Goal: Check status: Check status

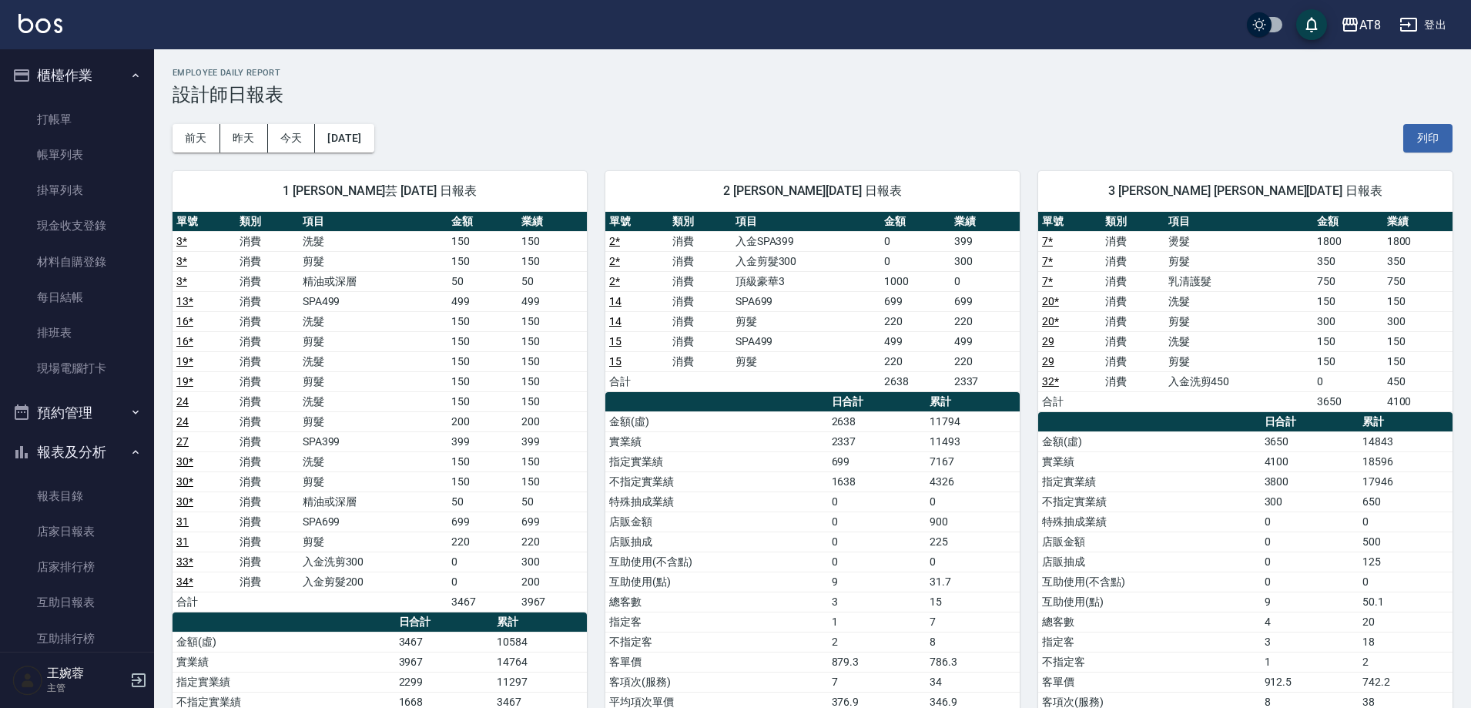
scroll to position [467, 0]
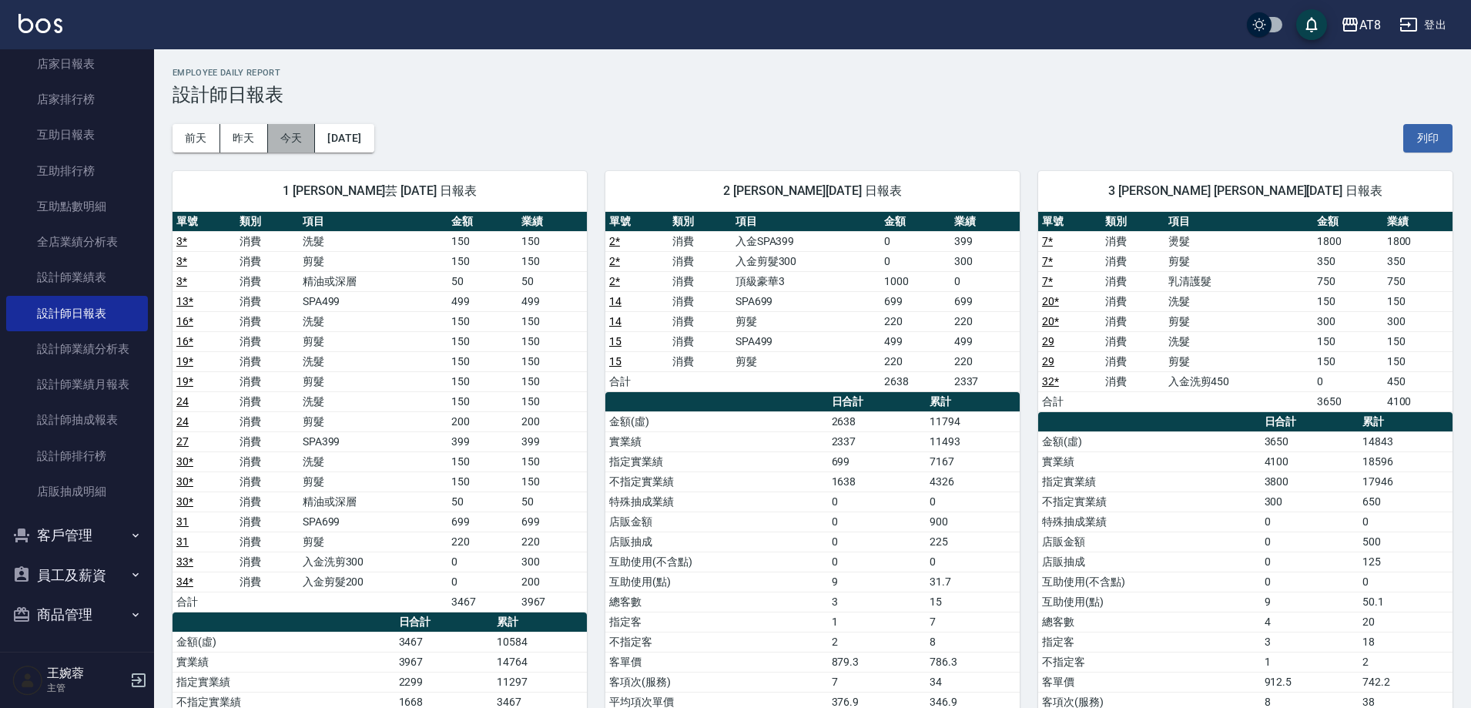
click at [302, 142] on button "今天" at bounding box center [292, 138] width 48 height 28
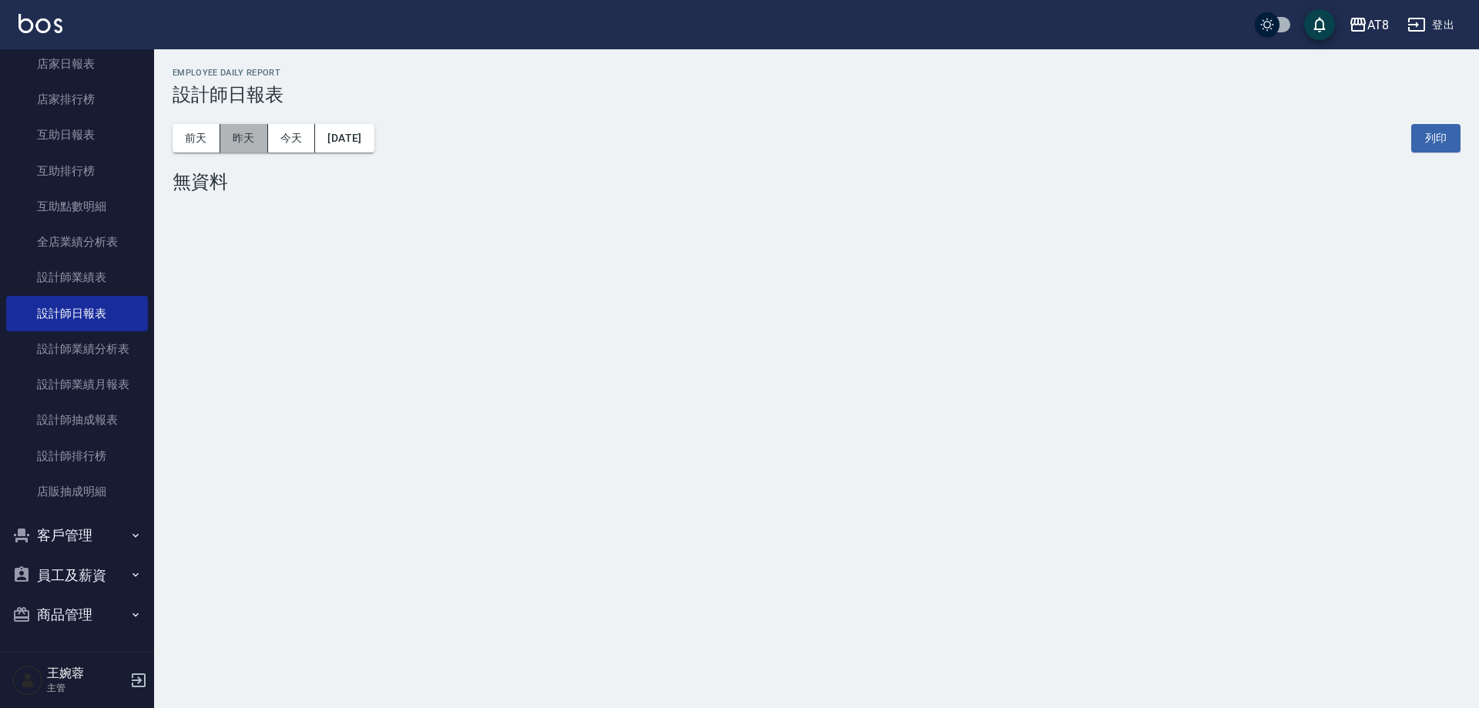
click at [254, 140] on button "昨天" at bounding box center [244, 138] width 48 height 28
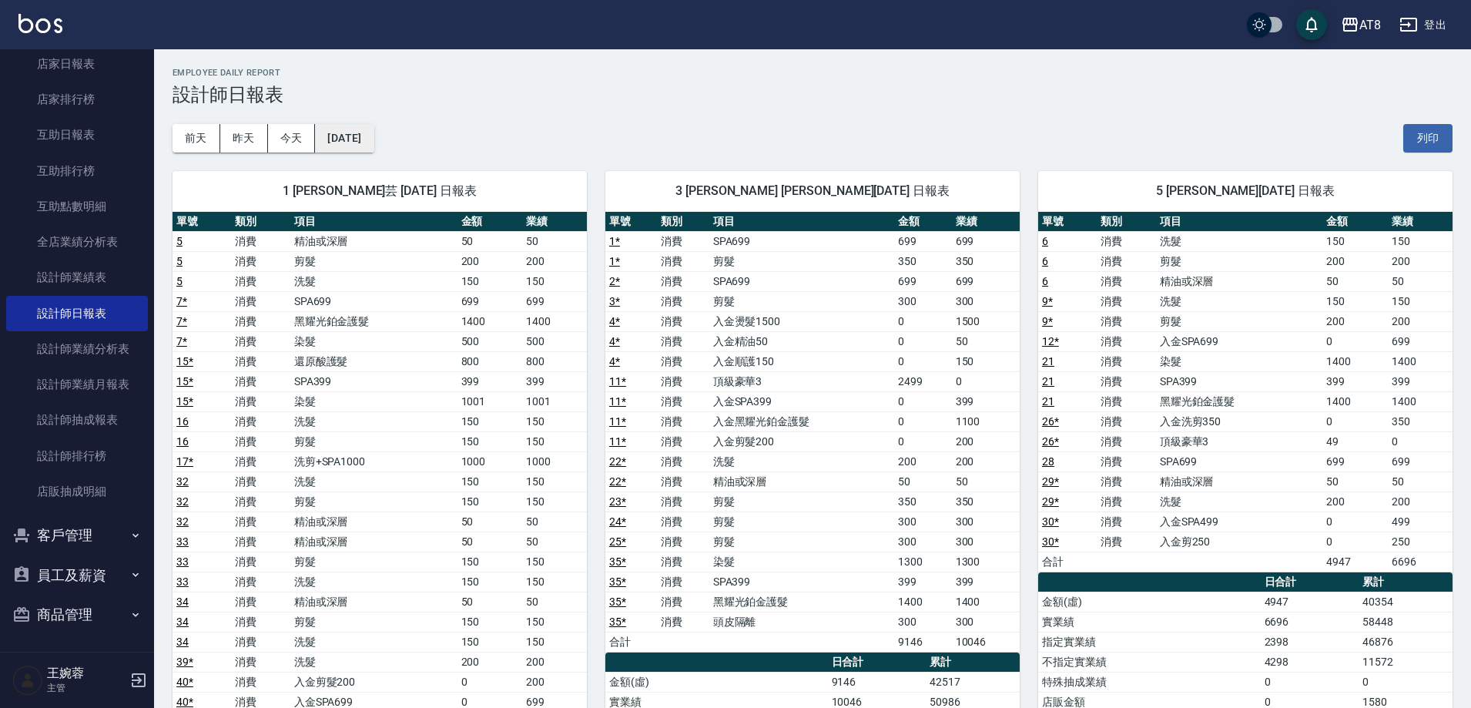
click at [353, 135] on button "[DATE]" at bounding box center [344, 138] width 59 height 28
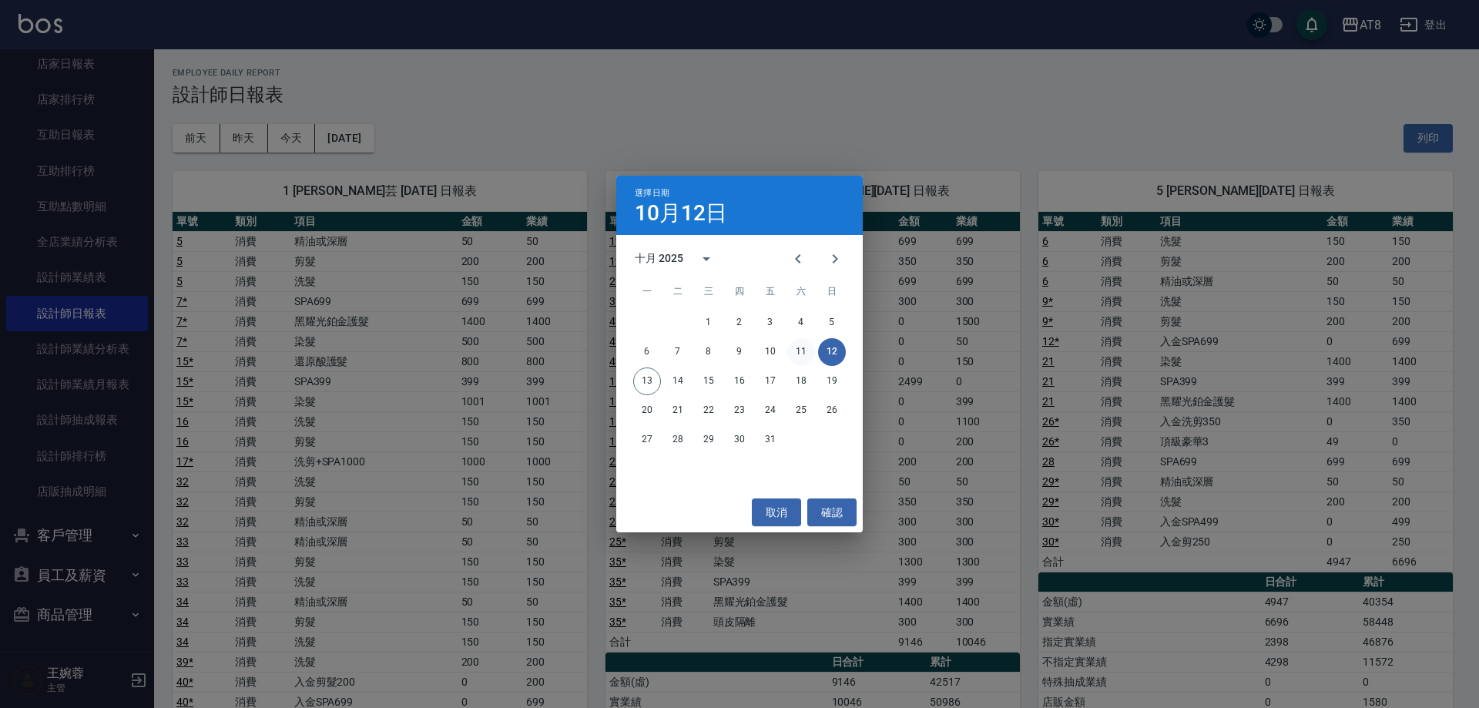
click at [799, 347] on button "11" at bounding box center [801, 352] width 28 height 28
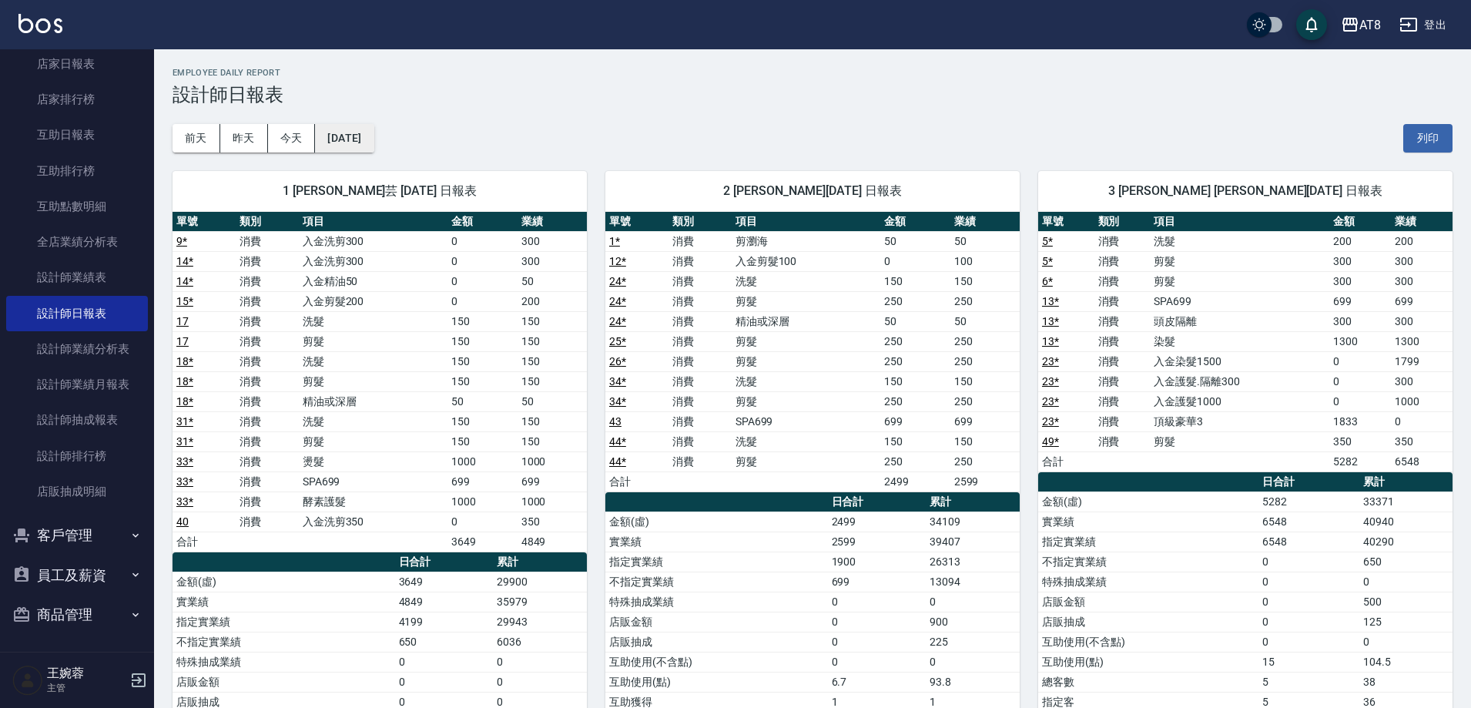
click at [353, 131] on button "[DATE]" at bounding box center [344, 138] width 59 height 28
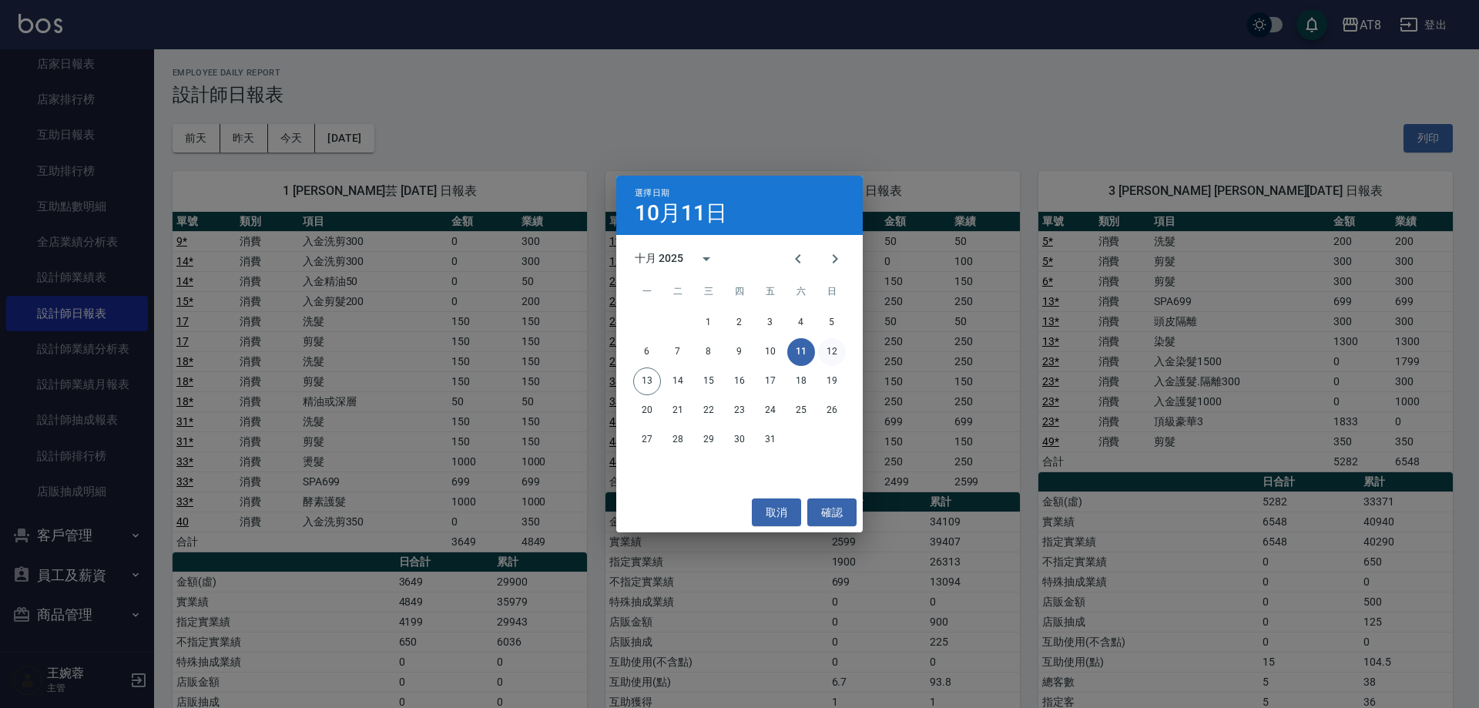
click at [836, 350] on button "12" at bounding box center [832, 352] width 28 height 28
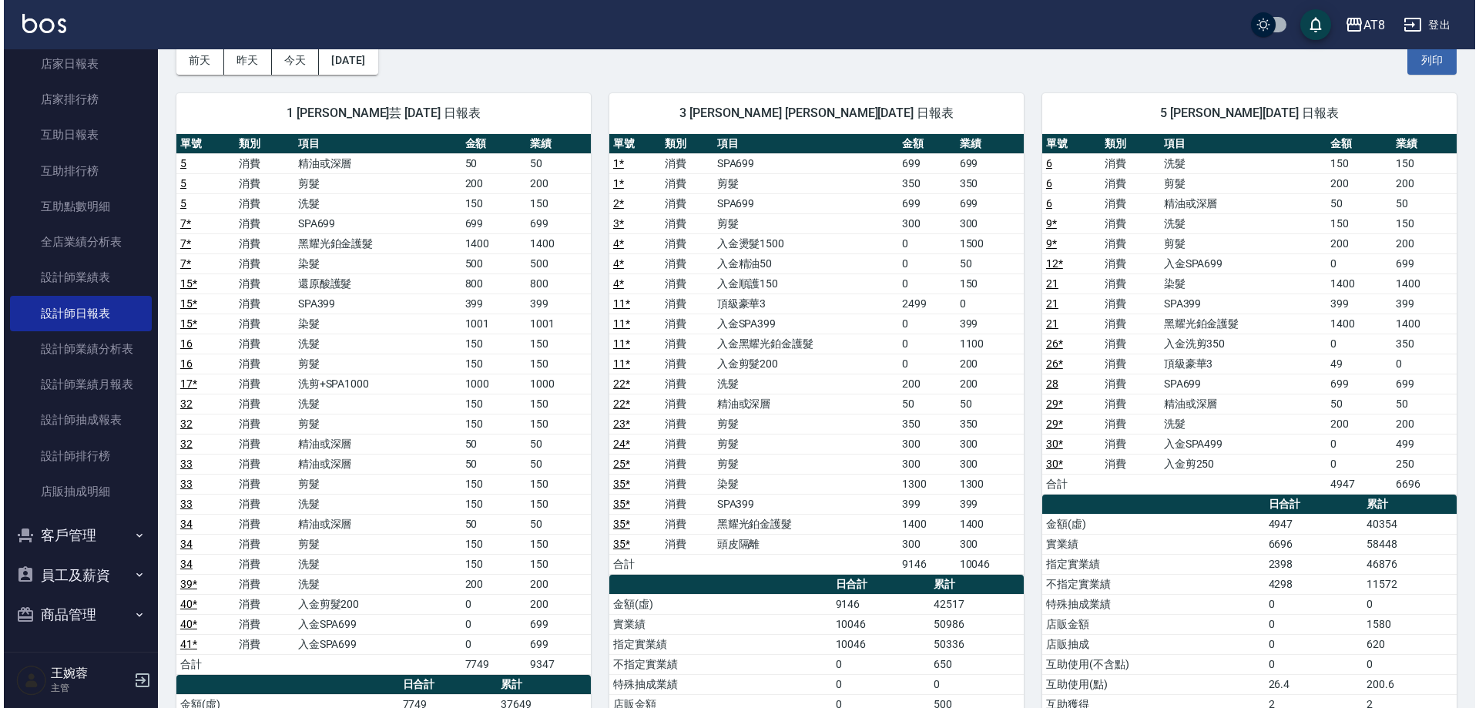
scroll to position [75, 0]
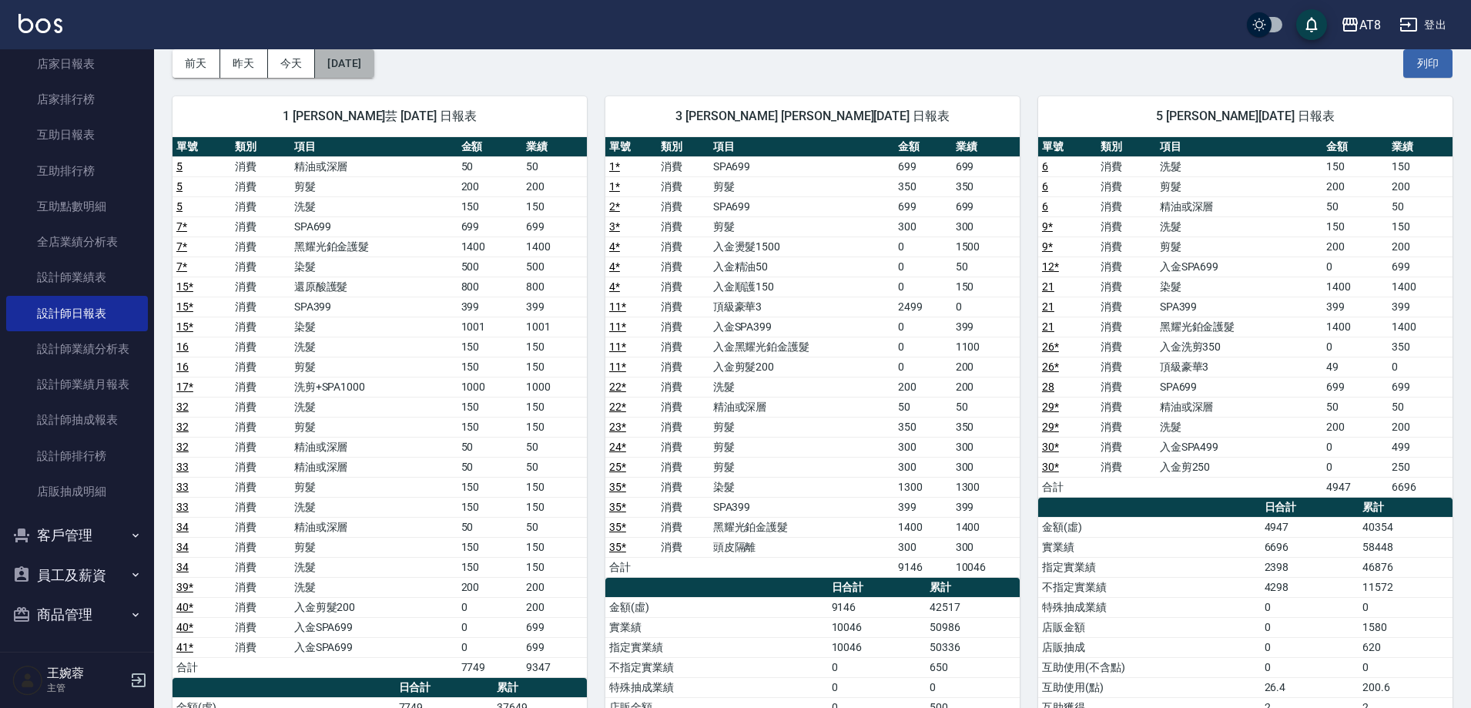
click at [373, 55] on button "[DATE]" at bounding box center [344, 63] width 59 height 28
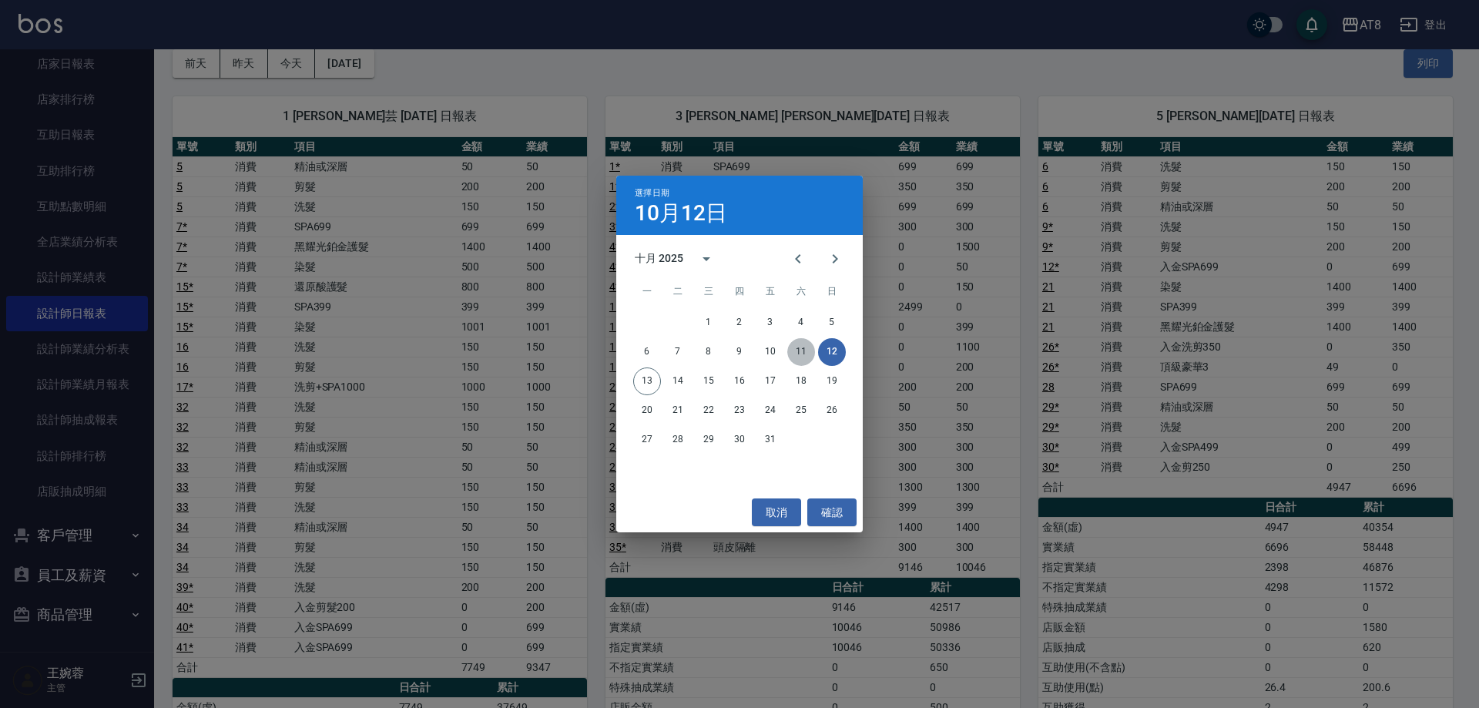
click at [791, 350] on button "11" at bounding box center [801, 352] width 28 height 28
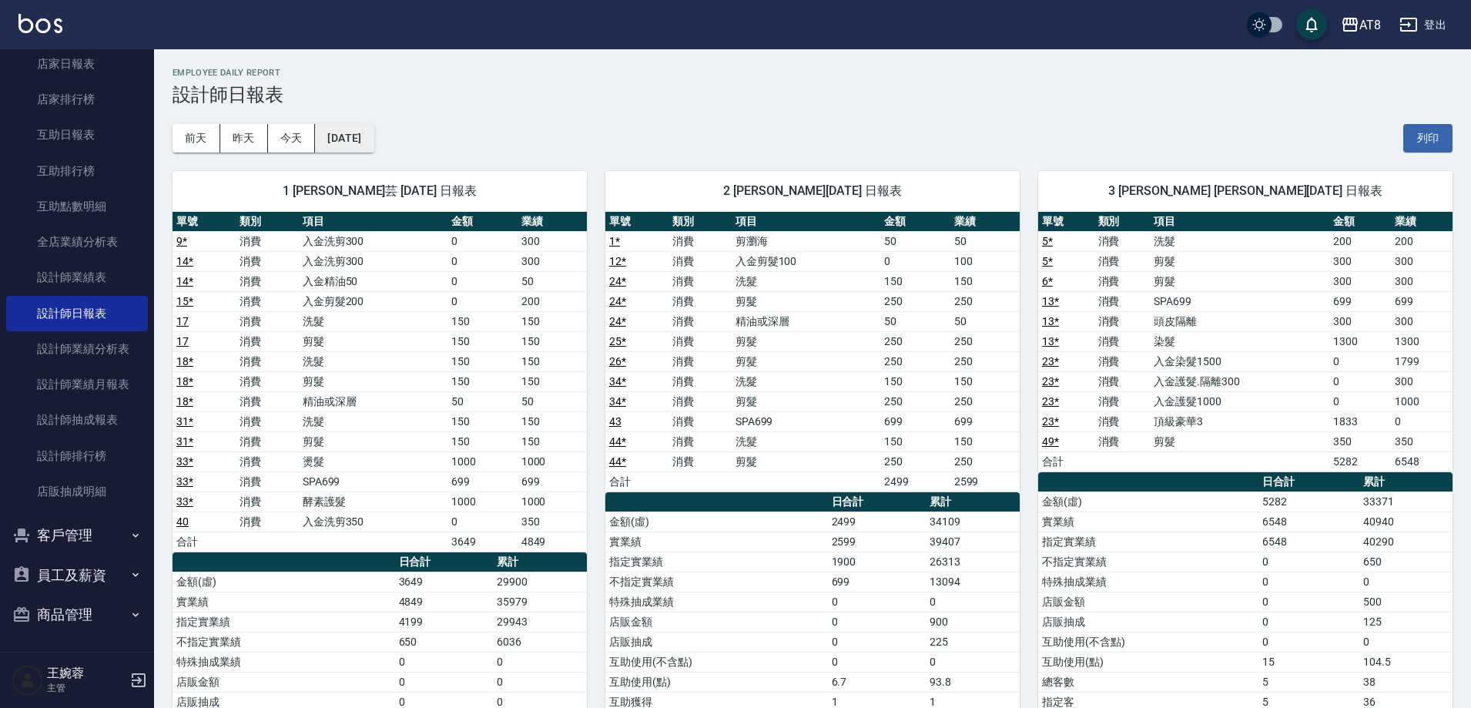
click at [357, 132] on button "[DATE]" at bounding box center [344, 138] width 59 height 28
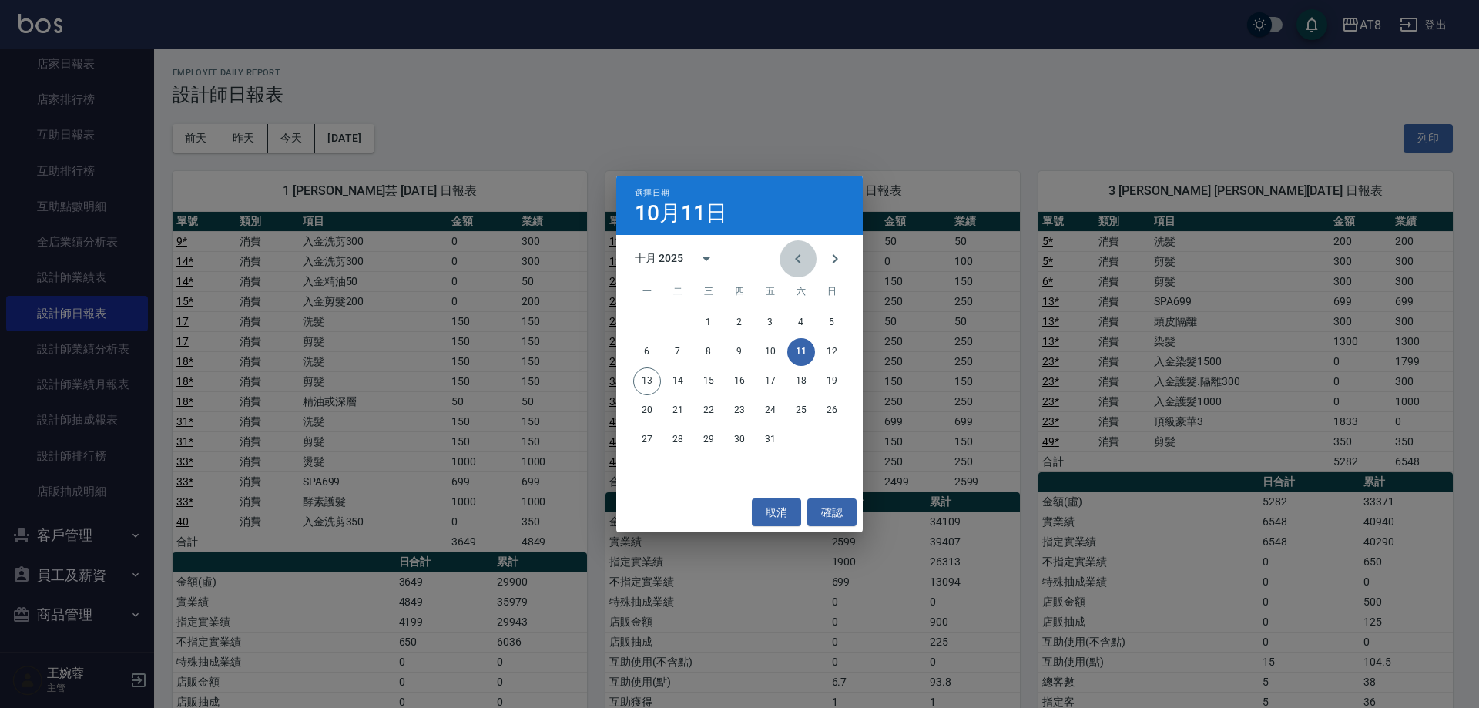
click at [798, 256] on icon "Previous month" at bounding box center [798, 259] width 18 height 18
click at [739, 350] on button "11" at bounding box center [739, 352] width 28 height 28
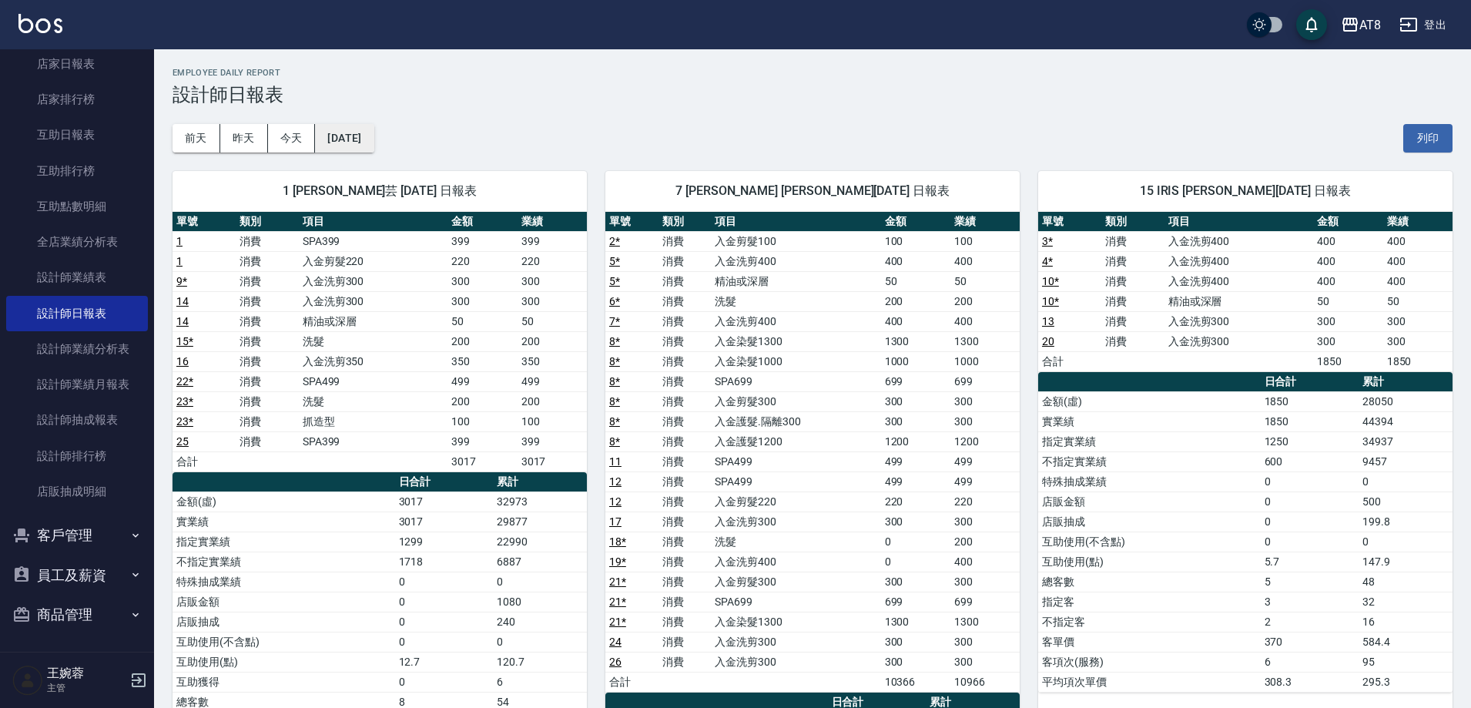
click at [357, 146] on button "[DATE]" at bounding box center [344, 138] width 59 height 28
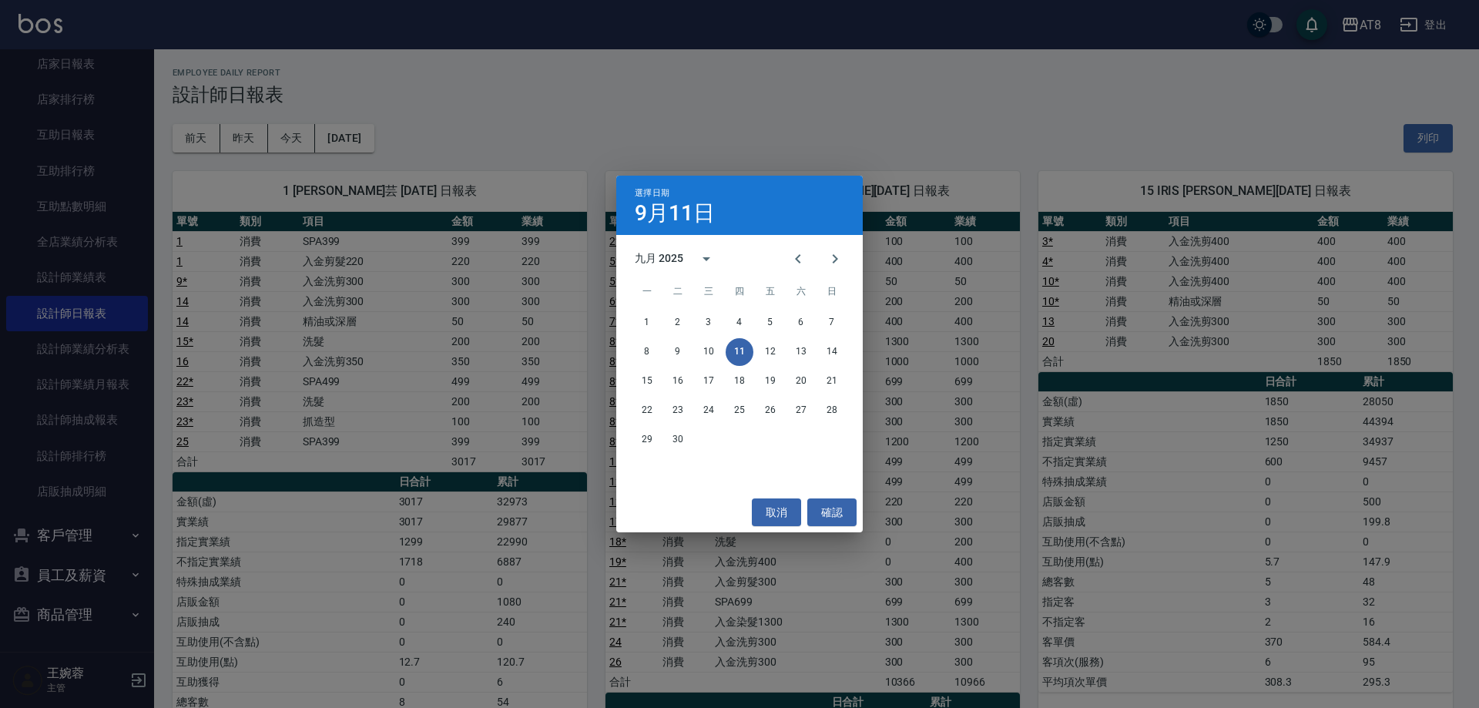
click at [751, 344] on button "11" at bounding box center [739, 352] width 28 height 28
click at [771, 350] on button "12" at bounding box center [770, 352] width 28 height 28
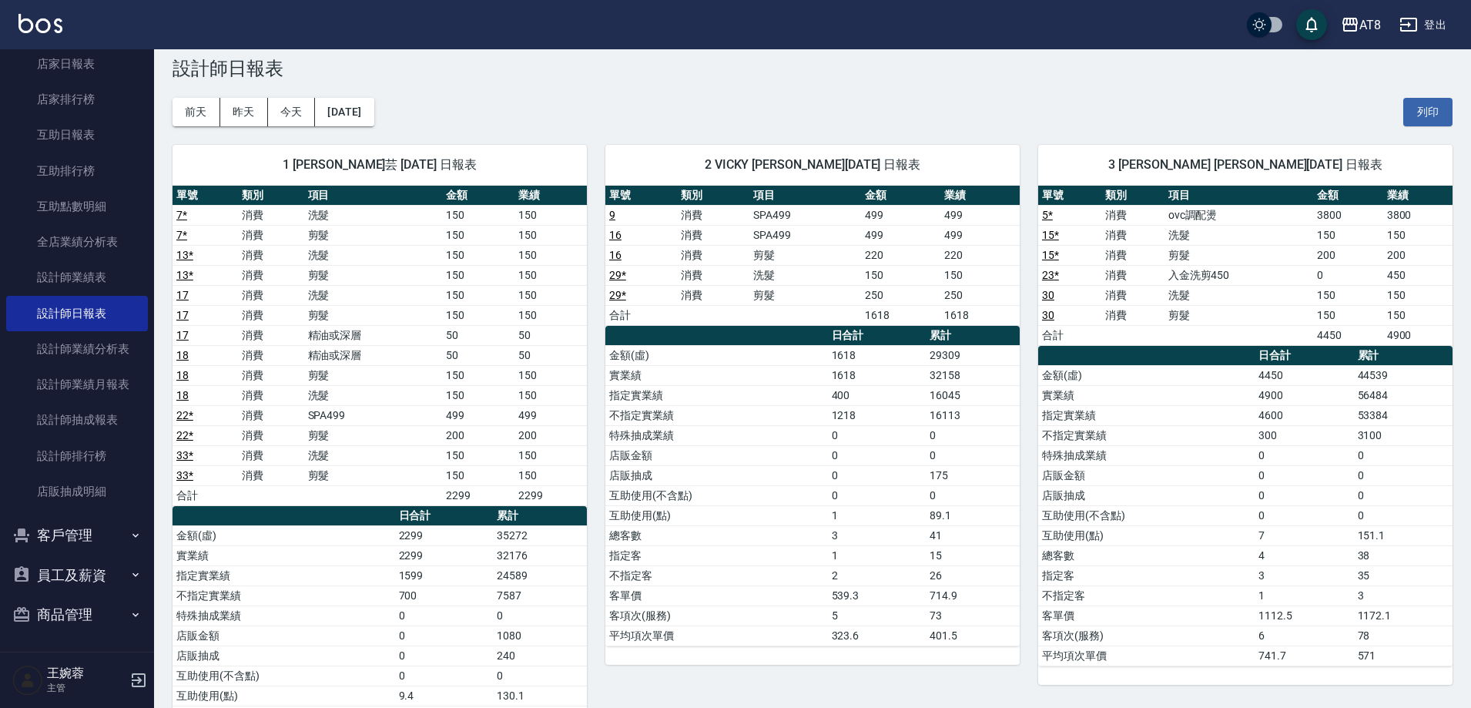
scroll to position [39, 0]
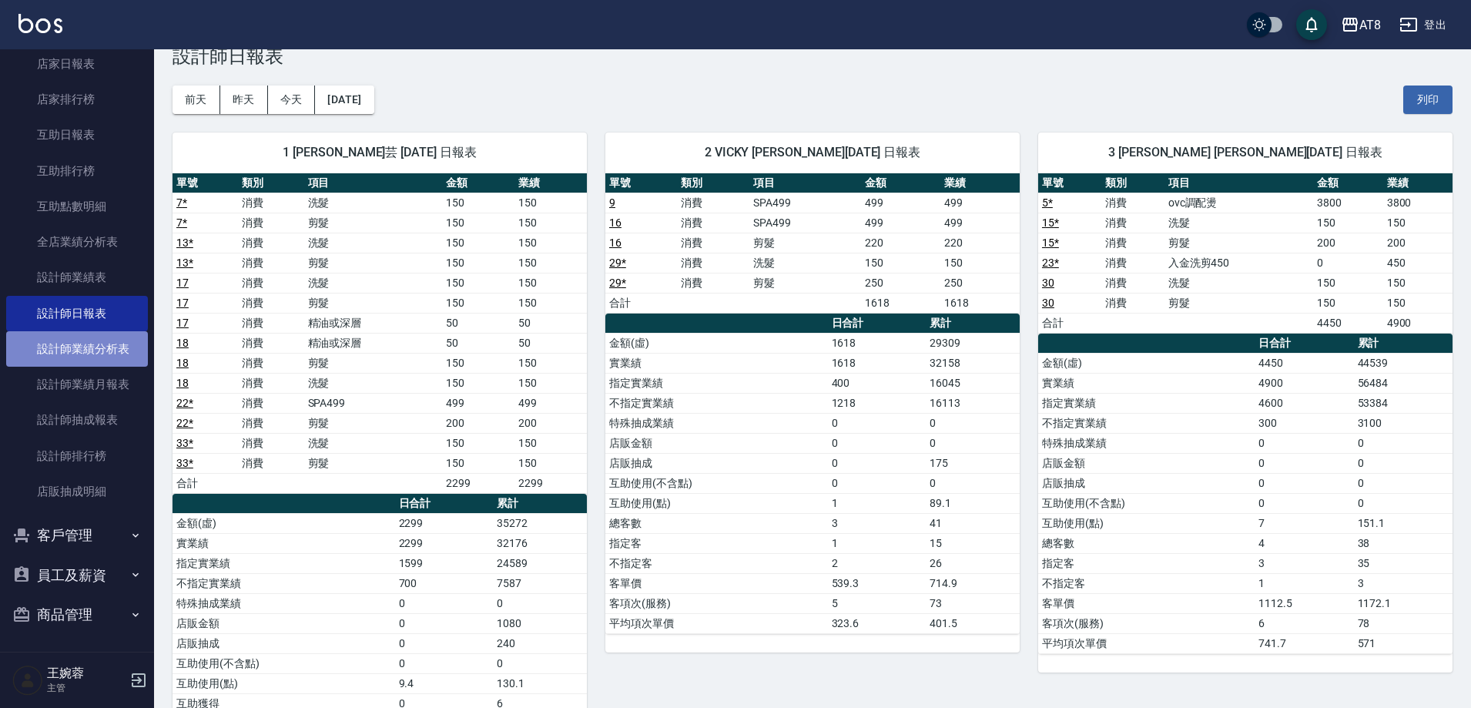
click at [95, 357] on link "設計師業績分析表" at bounding box center [77, 348] width 142 height 35
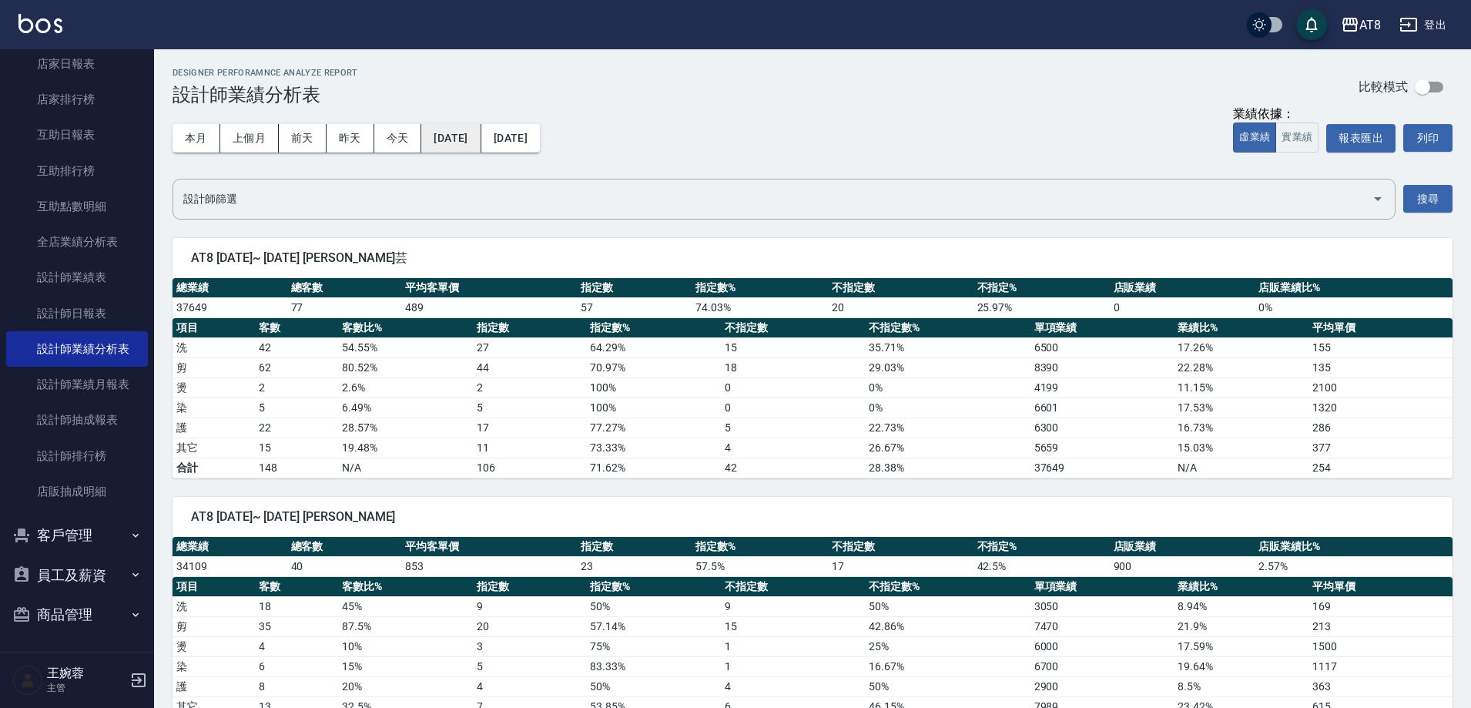
click at [481, 136] on button "[DATE]" at bounding box center [450, 138] width 59 height 28
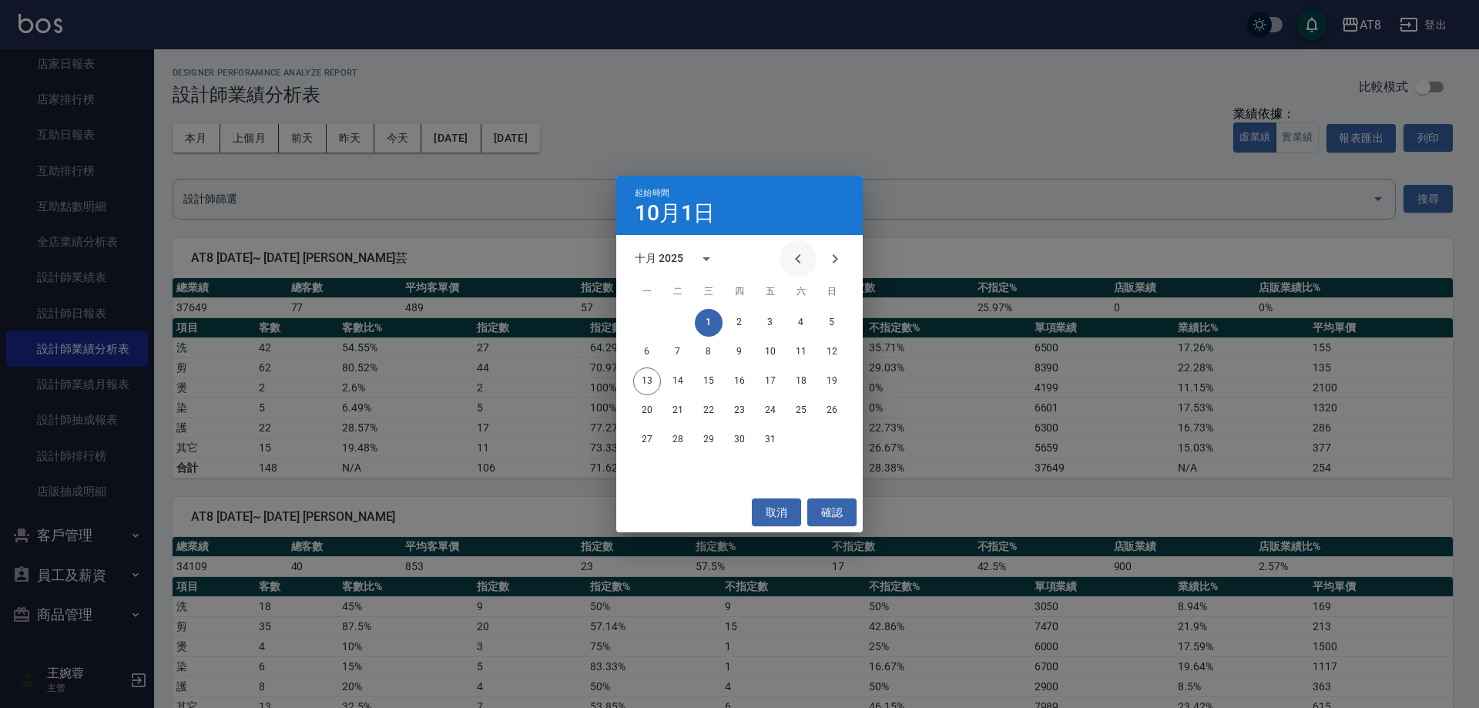
click at [801, 266] on icon "Previous month" at bounding box center [798, 259] width 18 height 18
click at [832, 267] on icon "Next month" at bounding box center [835, 259] width 18 height 18
click at [849, 509] on button "確認" at bounding box center [831, 512] width 49 height 28
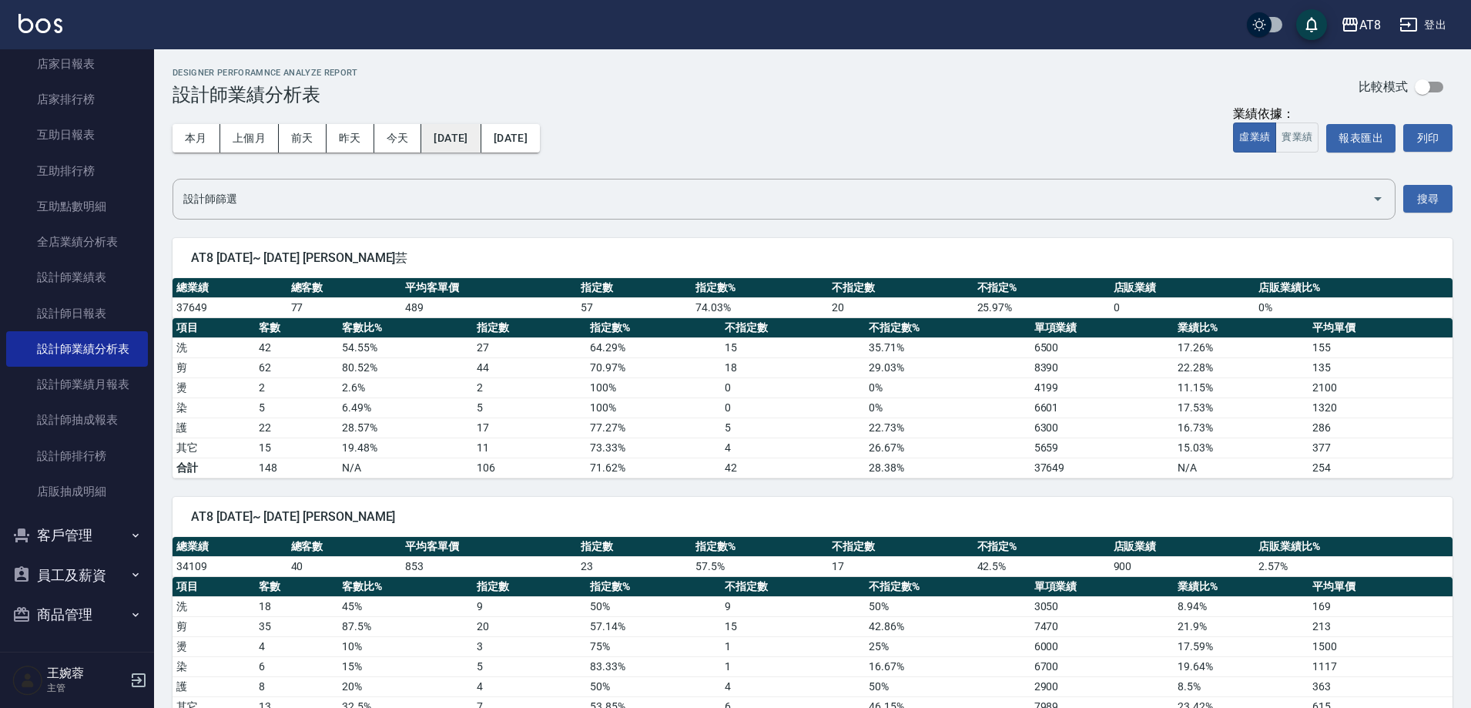
click at [477, 141] on button "[DATE]" at bounding box center [450, 138] width 59 height 28
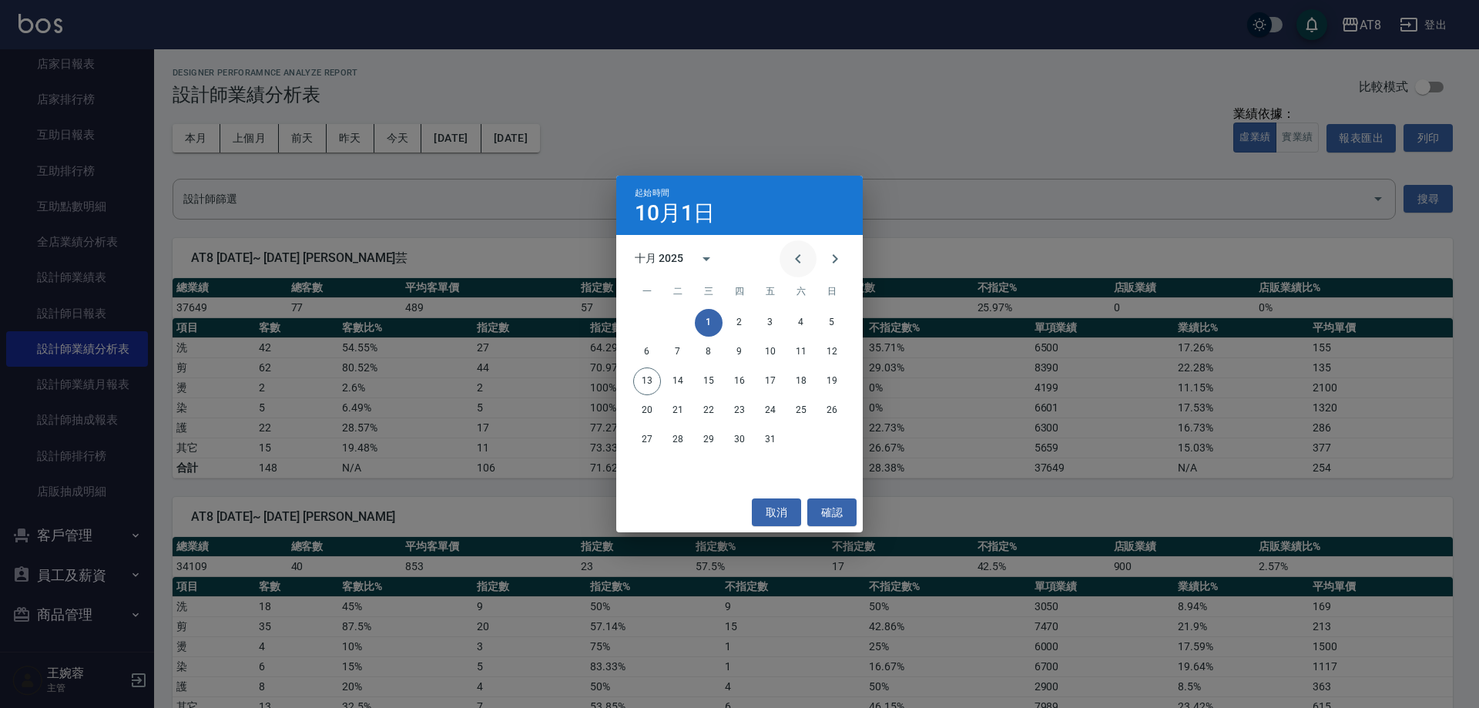
click at [789, 251] on icon "Previous month" at bounding box center [798, 259] width 18 height 18
click at [795, 252] on icon "Previous month" at bounding box center [798, 259] width 18 height 18
click at [795, 253] on icon "Previous month" at bounding box center [798, 259] width 18 height 18
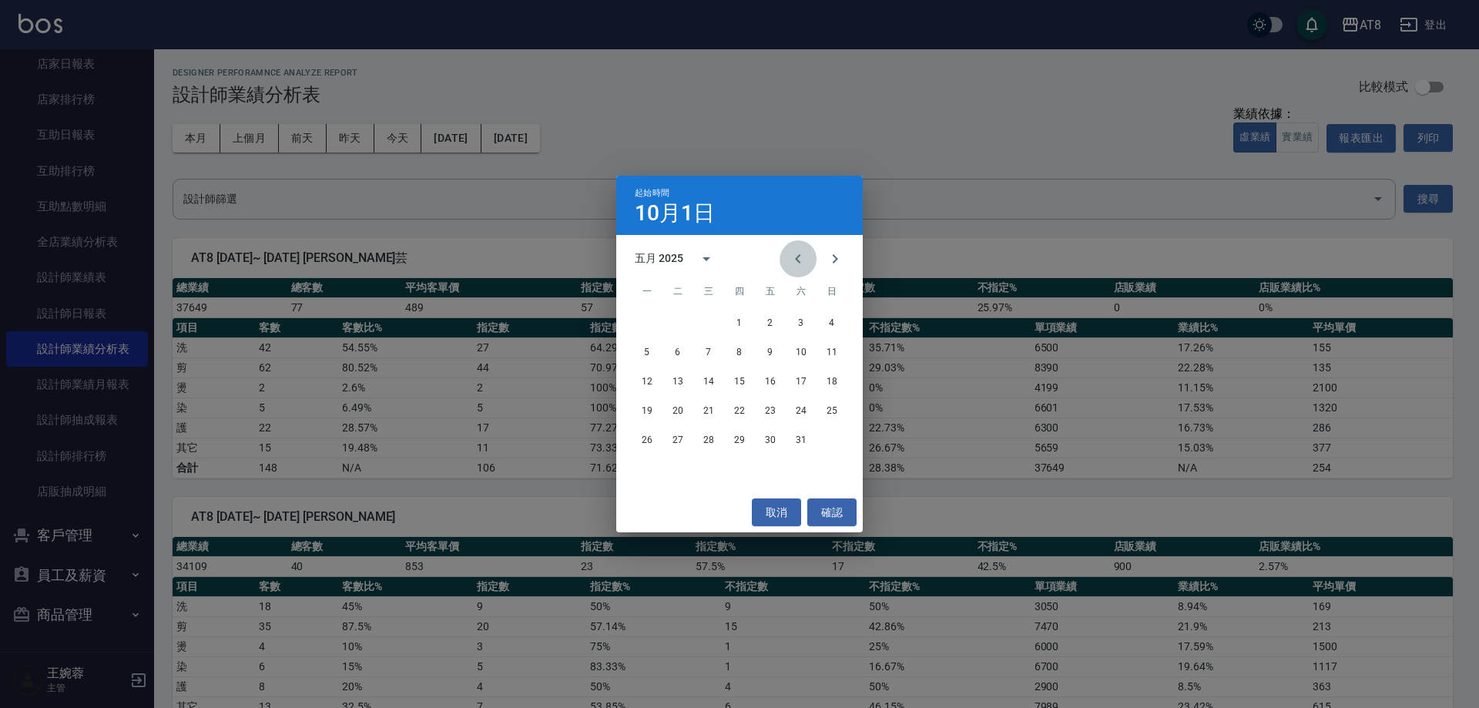
click at [795, 253] on icon "Previous month" at bounding box center [798, 259] width 18 height 18
click at [794, 253] on icon "Previous month" at bounding box center [798, 259] width 18 height 18
click at [709, 313] on button "1" at bounding box center [709, 323] width 28 height 28
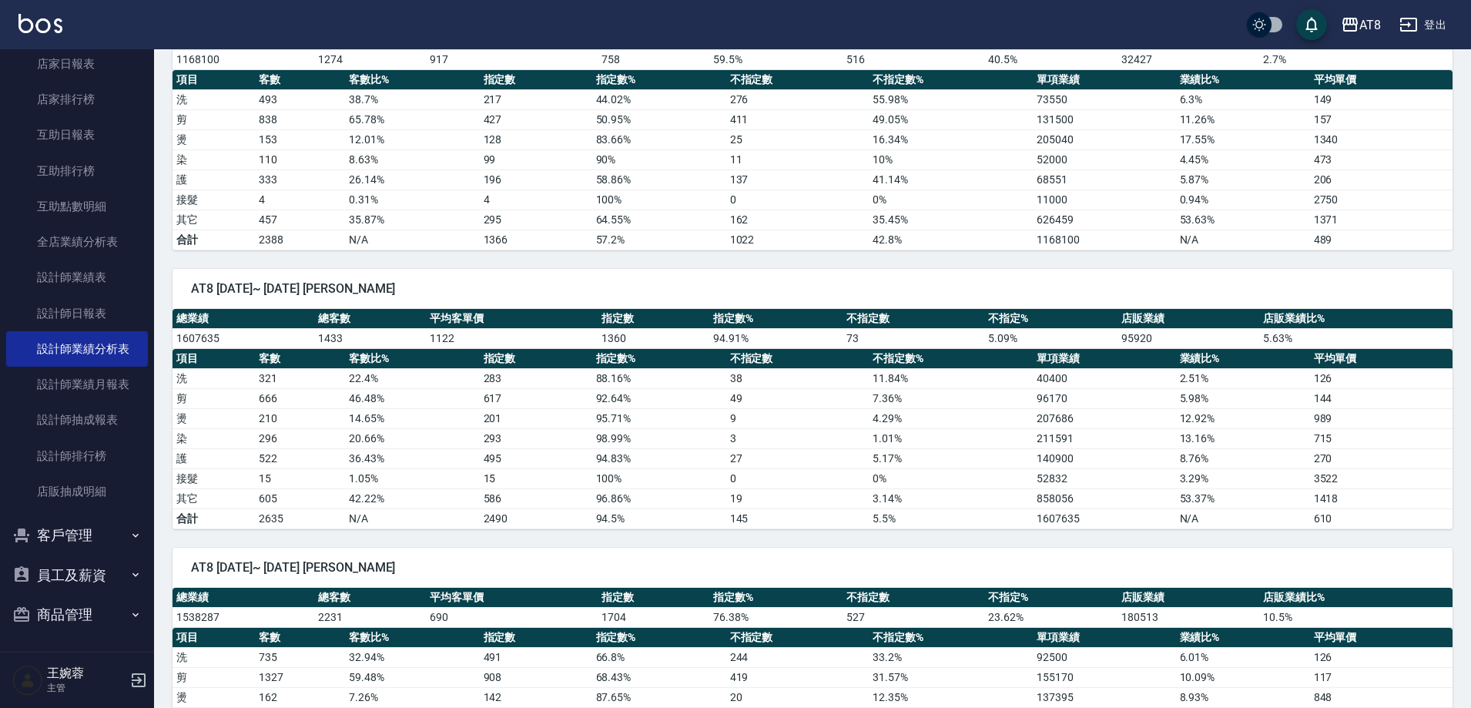
scroll to position [550, 0]
